Goal: Task Accomplishment & Management: Manage account settings

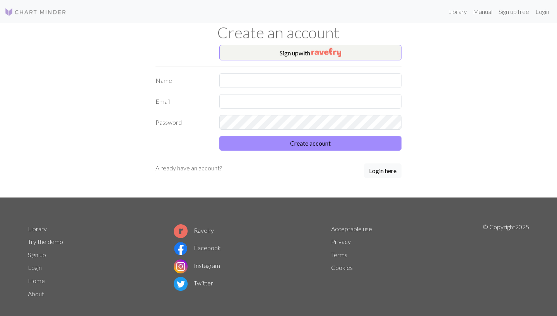
click at [472, 50] on div "Sign up with Name Email Password Create account Already have an account? Login …" at bounding box center [278, 121] width 511 height 152
click at [388, 167] on button "Login here" at bounding box center [383, 170] width 38 height 15
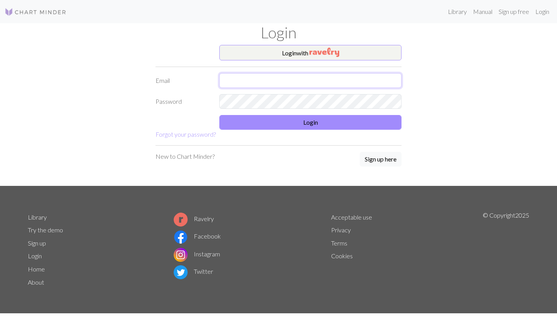
click at [258, 80] on input "text" at bounding box center [310, 80] width 182 height 15
type input "navidfatemeh17@gmail.com"
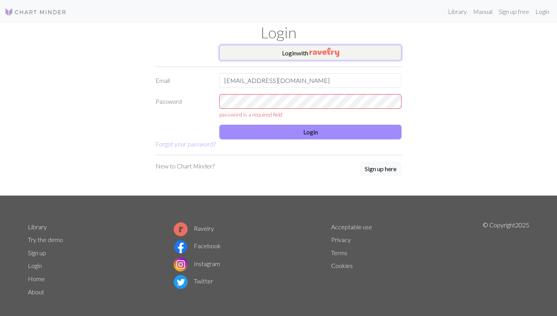
click at [335, 48] on img "button" at bounding box center [324, 52] width 30 height 9
